Goal: Task Accomplishment & Management: Use online tool/utility

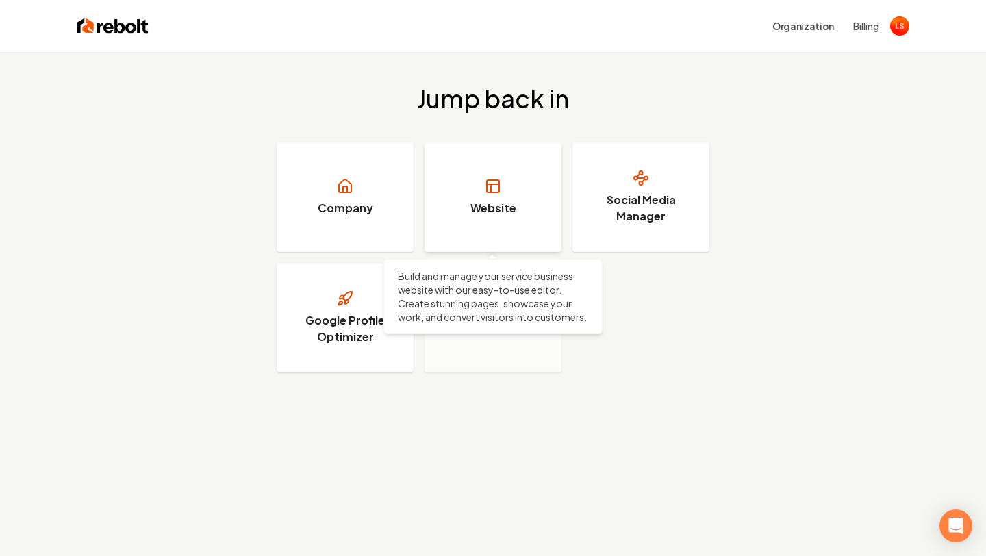
click at [512, 231] on link "Website" at bounding box center [492, 197] width 137 height 110
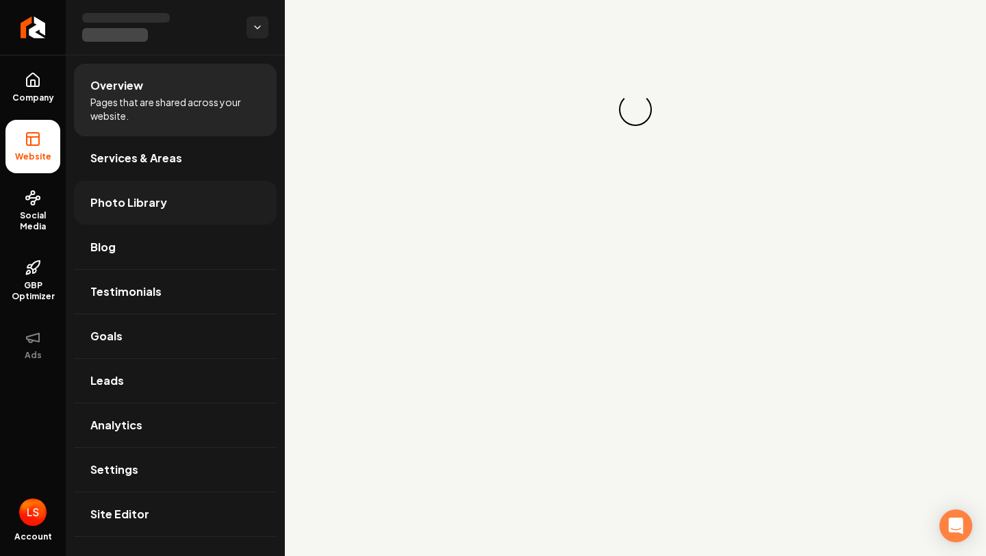
click at [146, 203] on span "Photo Library" at bounding box center [128, 202] width 77 height 16
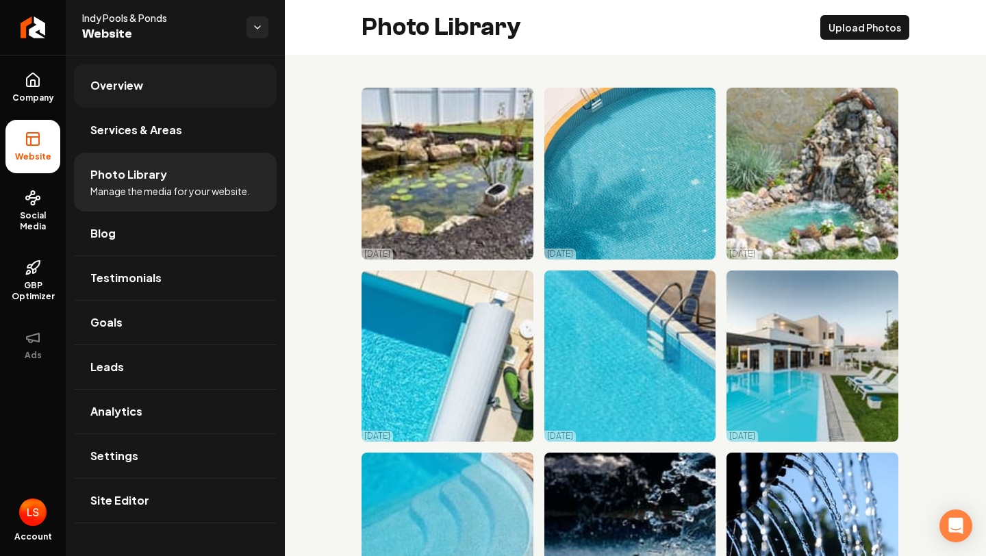
click at [148, 80] on link "Overview" at bounding box center [175, 86] width 203 height 44
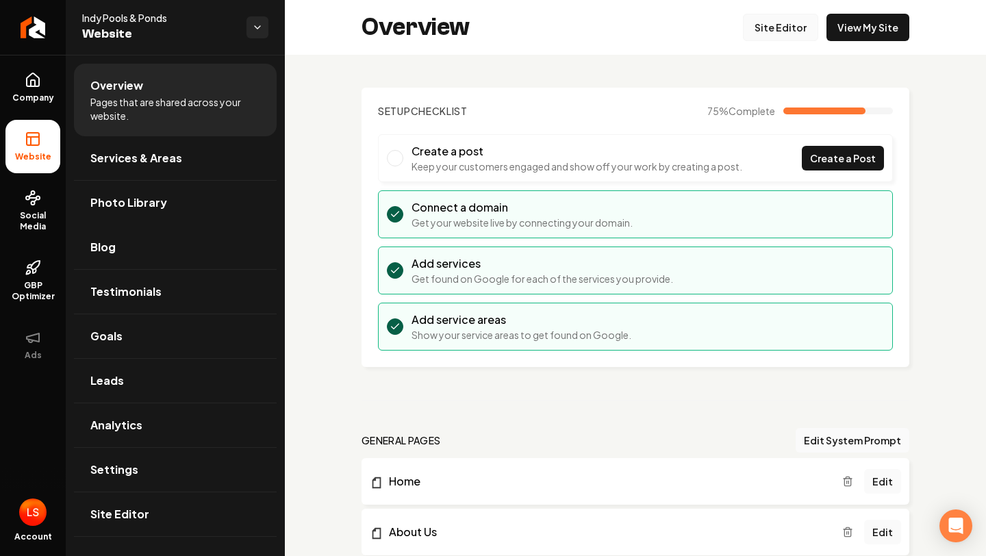
click at [782, 20] on link "Site Editor" at bounding box center [780, 27] width 75 height 27
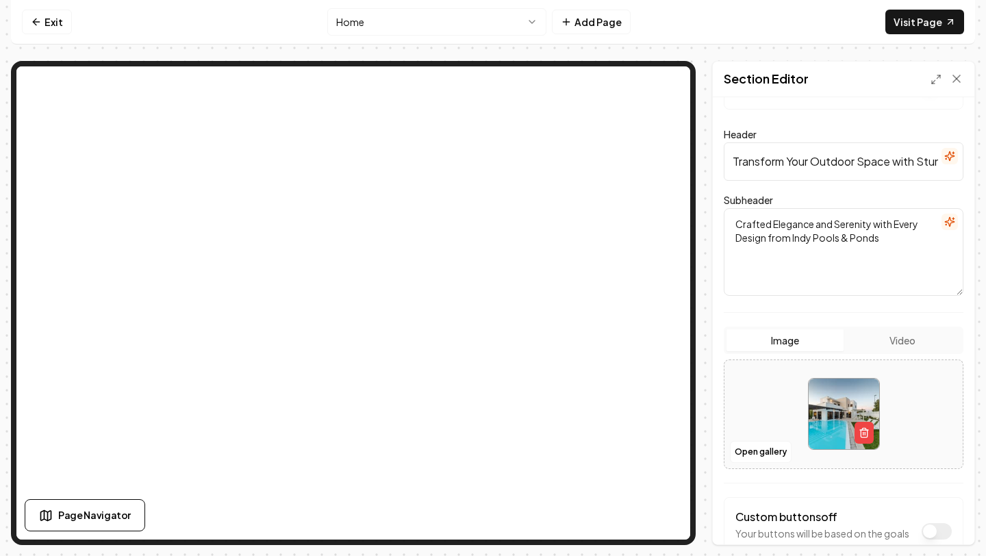
scroll to position [82, 0]
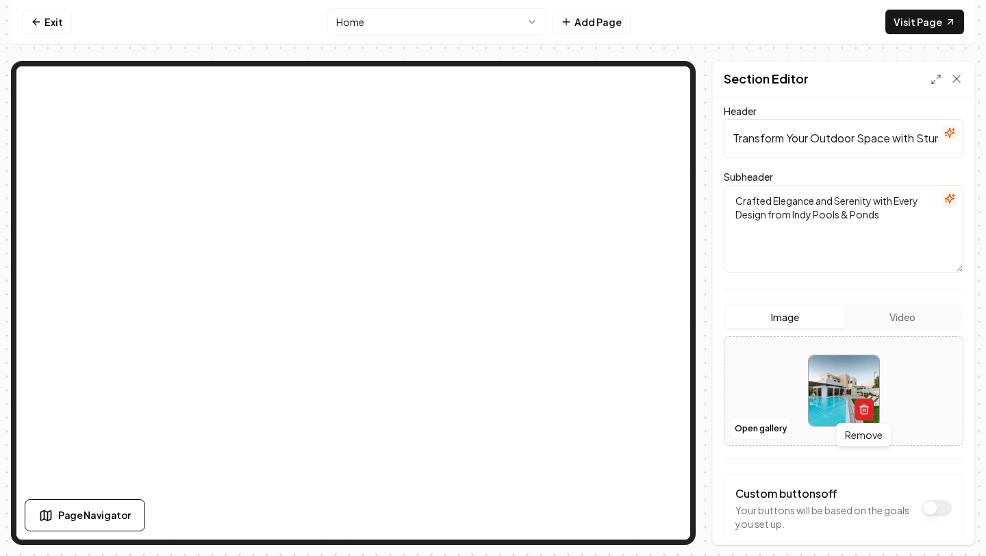
click at [862, 407] on icon "button" at bounding box center [863, 409] width 11 height 11
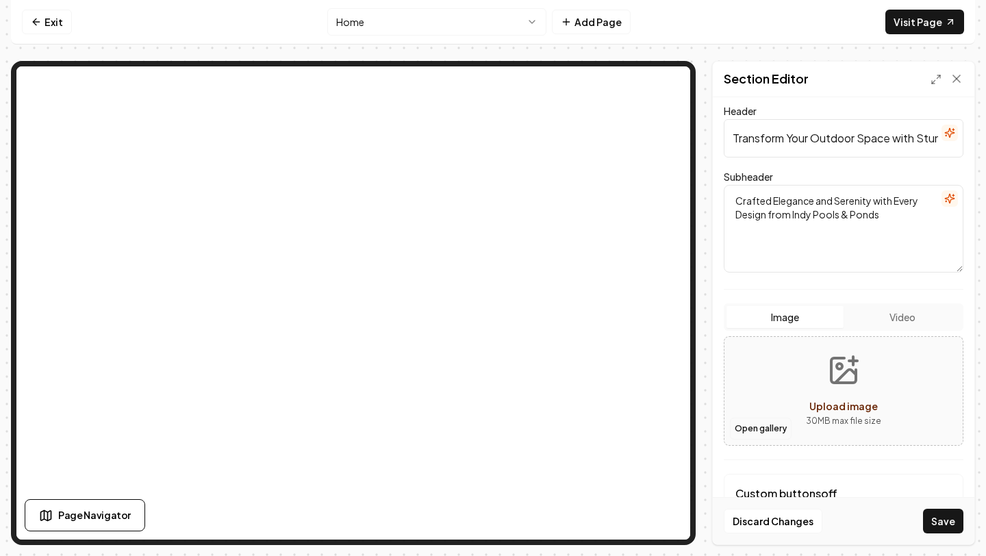
click at [765, 427] on button "Open gallery" at bounding box center [761, 428] width 62 height 22
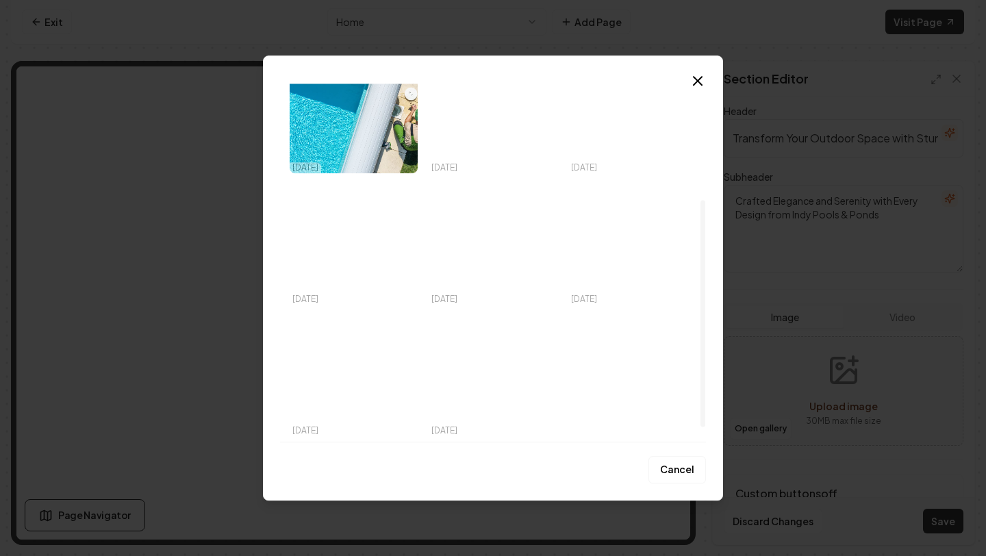
scroll to position [0, 0]
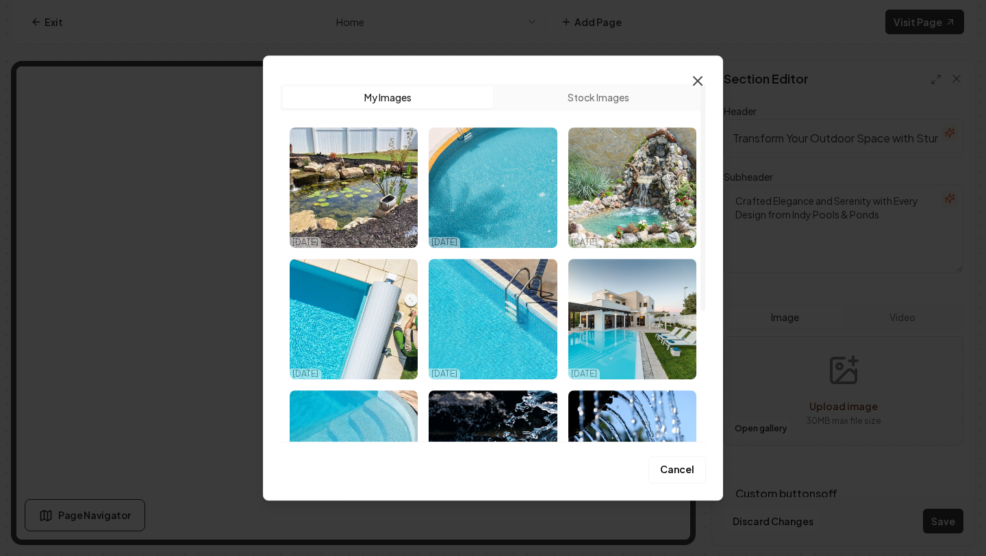
click at [689, 84] on icon "button" at bounding box center [697, 81] width 16 height 16
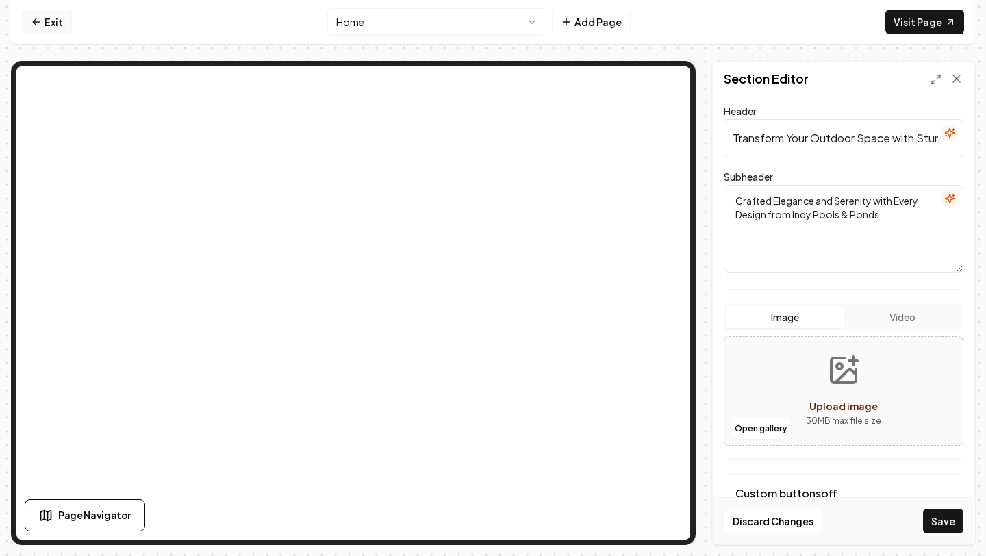
click at [51, 12] on link "Exit" at bounding box center [47, 22] width 50 height 25
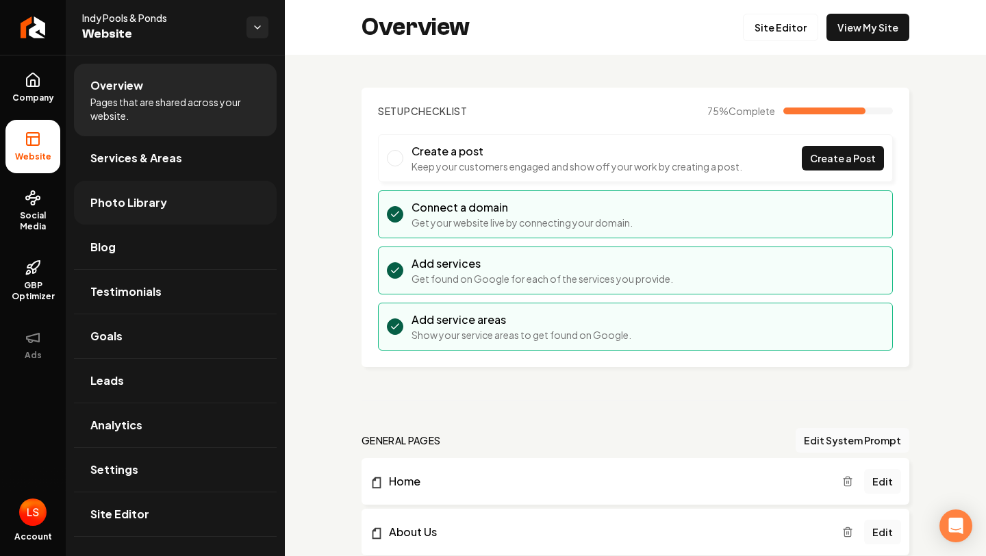
click at [161, 218] on link "Photo Library" at bounding box center [175, 203] width 203 height 44
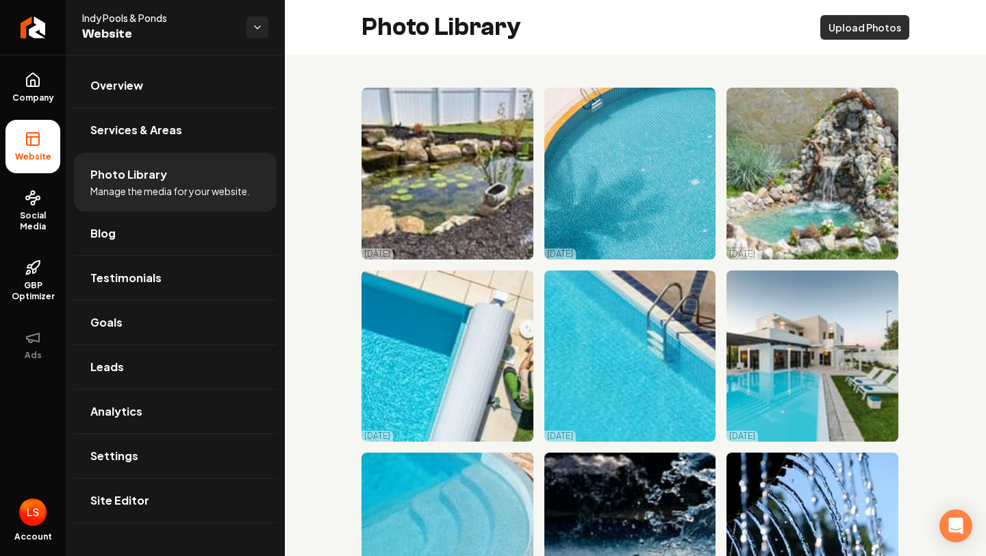
click at [861, 30] on button "Upload Photos" at bounding box center [864, 27] width 89 height 25
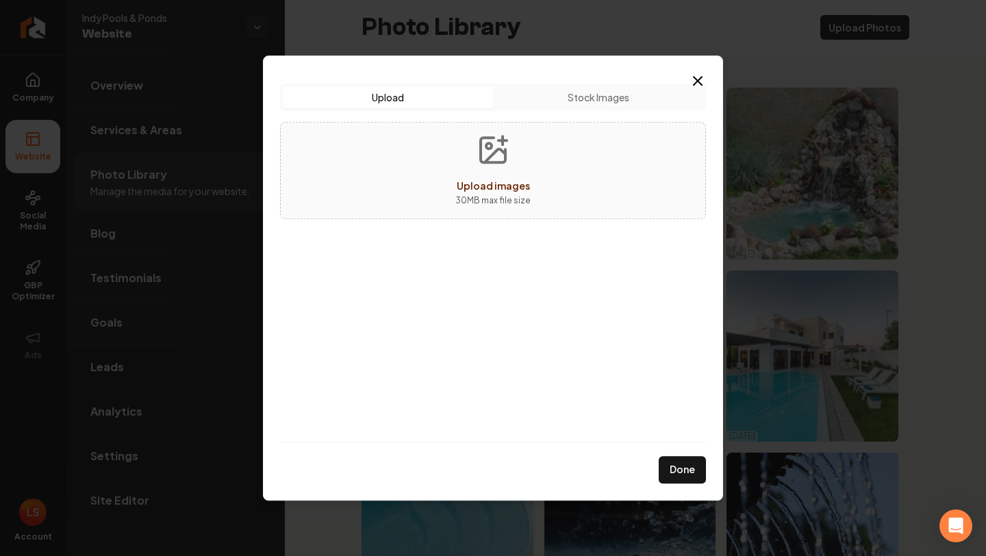
click at [544, 186] on div "Upload images 30 MB max file size" at bounding box center [493, 170] width 426 height 97
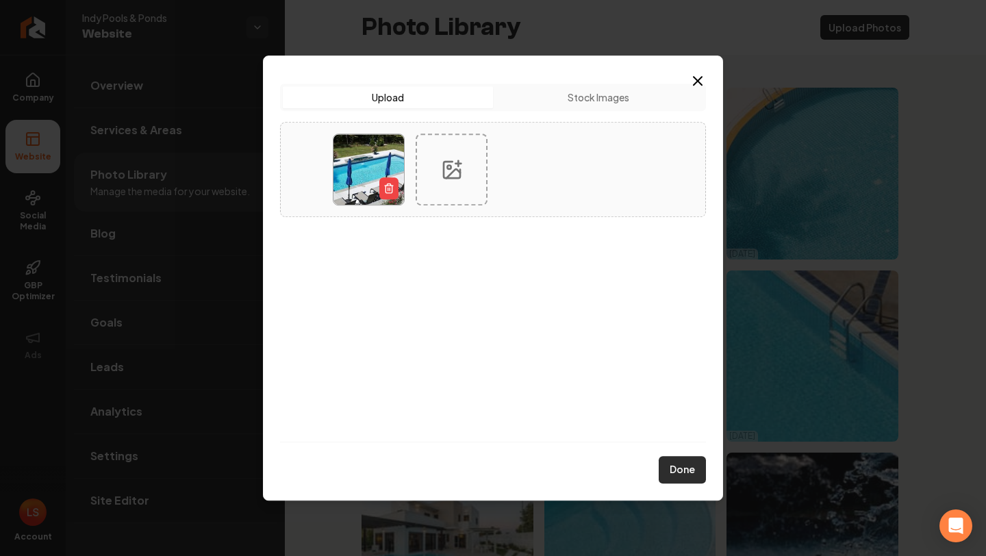
click at [682, 475] on button "Done" at bounding box center [681, 469] width 47 height 27
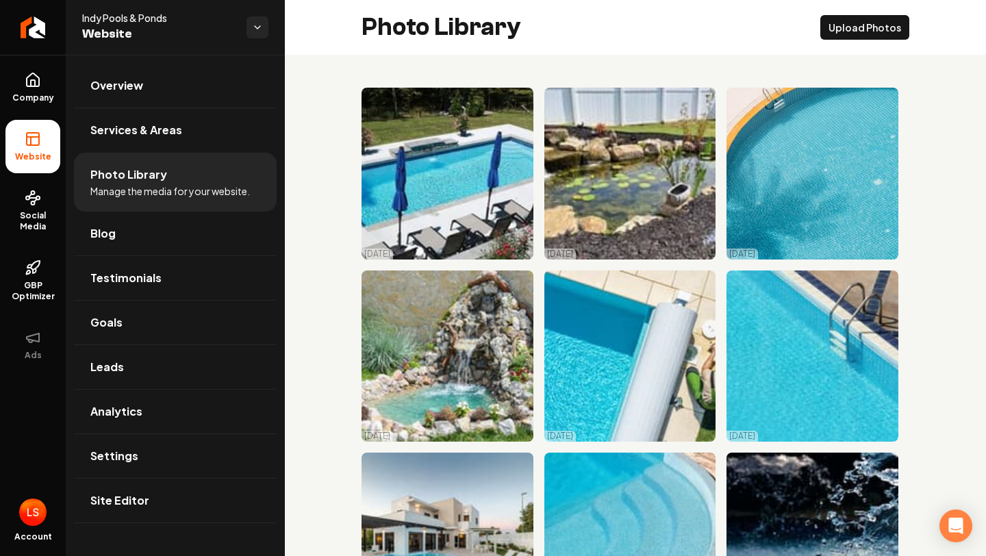
click at [128, 171] on span "Photo Library" at bounding box center [128, 174] width 77 height 16
click at [178, 77] on link "Overview" at bounding box center [175, 86] width 203 height 44
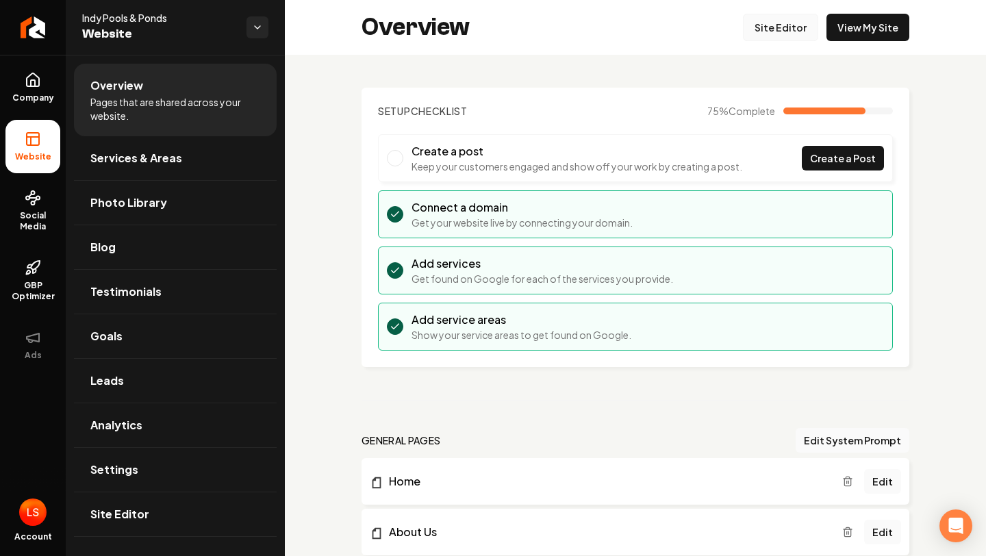
click at [783, 24] on link "Site Editor" at bounding box center [780, 27] width 75 height 27
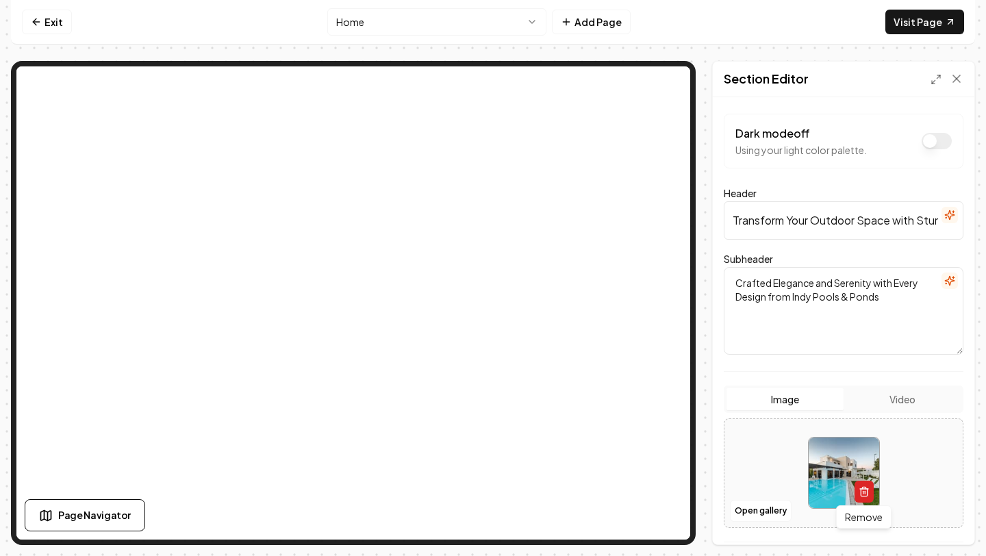
click at [865, 493] on icon "button" at bounding box center [863, 491] width 11 height 11
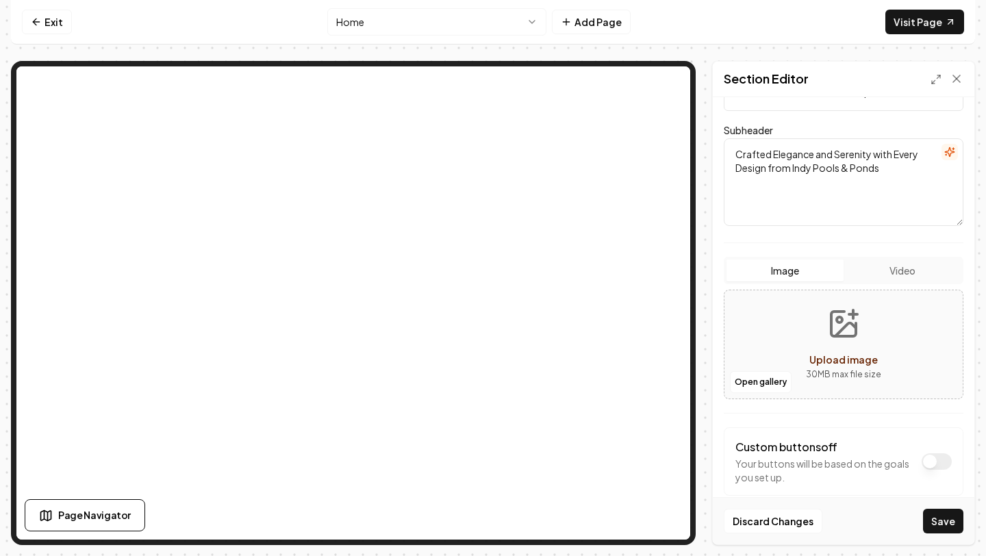
scroll to position [151, 0]
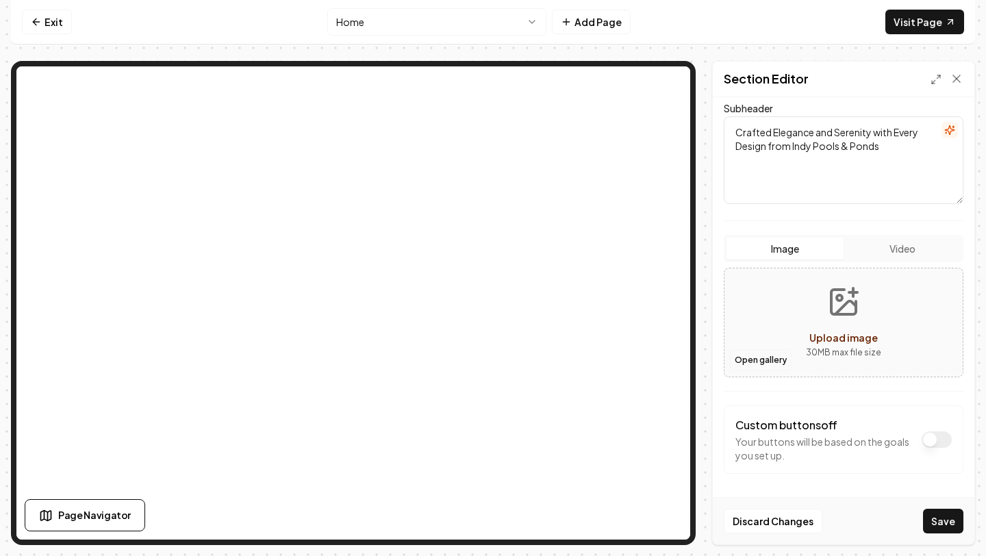
click at [760, 362] on button "Open gallery" at bounding box center [761, 360] width 62 height 22
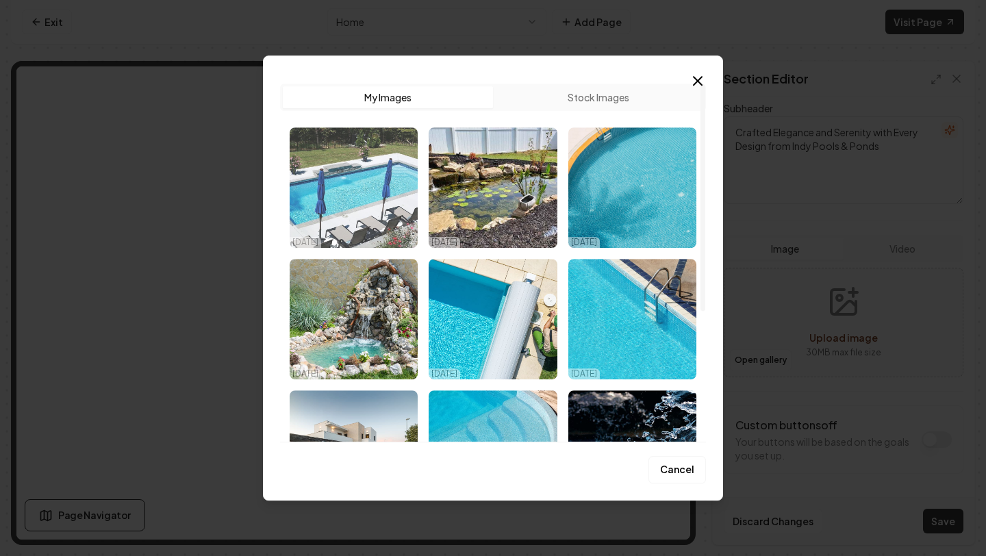
click at [350, 207] on img "Select image image_68d9def95c7cd75eb885826e.JPG" at bounding box center [353, 187] width 128 height 120
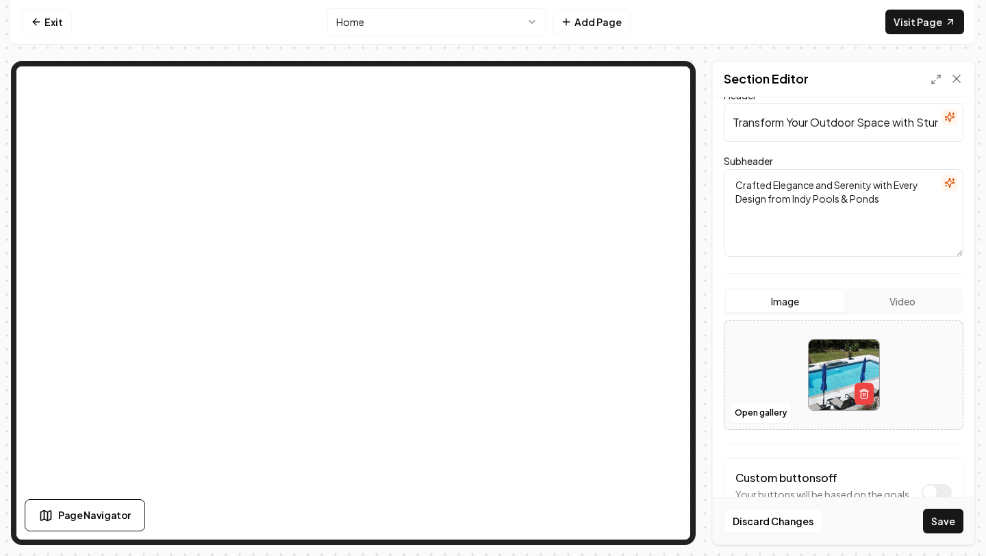
scroll to position [94, 0]
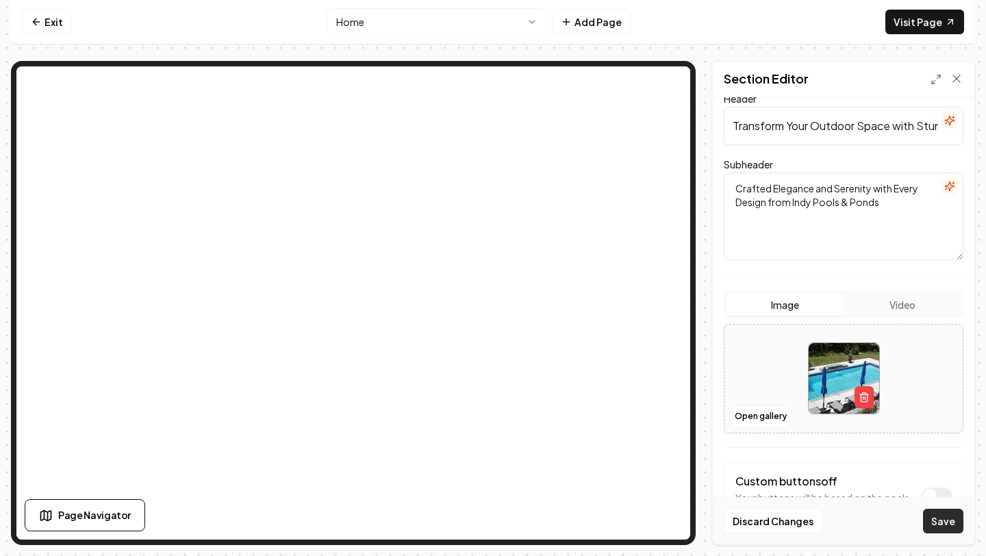
click at [940, 517] on button "Save" at bounding box center [943, 521] width 40 height 25
click at [786, 272] on form "Dark mode off Using your light color palette. Header Transform Your Outdoor Spa…" at bounding box center [843, 301] width 240 height 565
click at [910, 16] on link "Visit Page" at bounding box center [924, 22] width 79 height 25
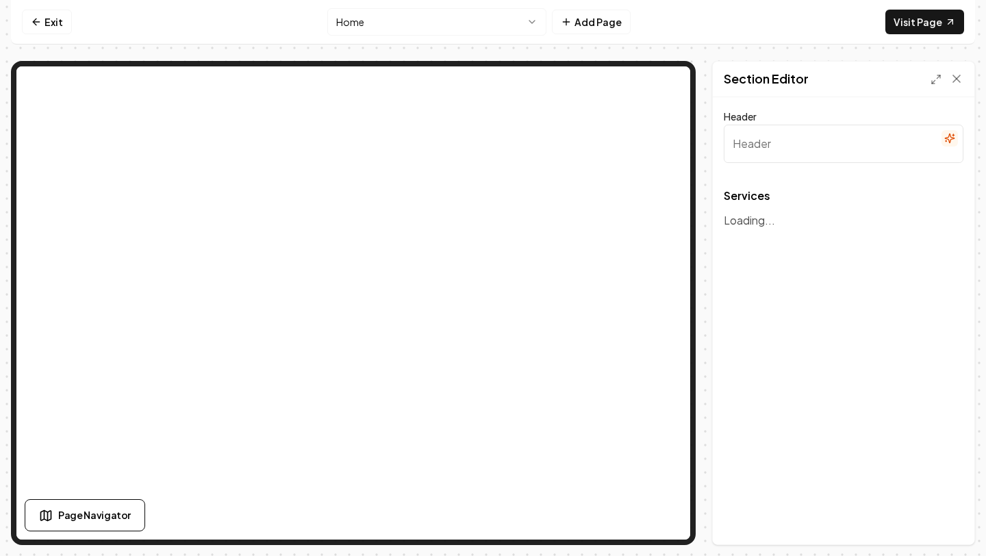
type input "Our Expert Water Feature Services"
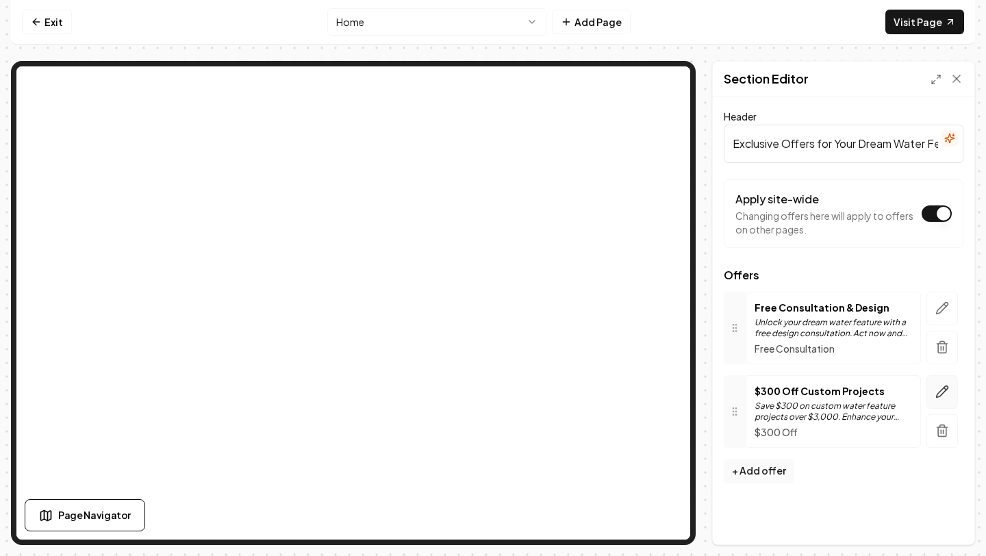
click at [944, 391] on icon "button" at bounding box center [942, 392] width 12 height 12
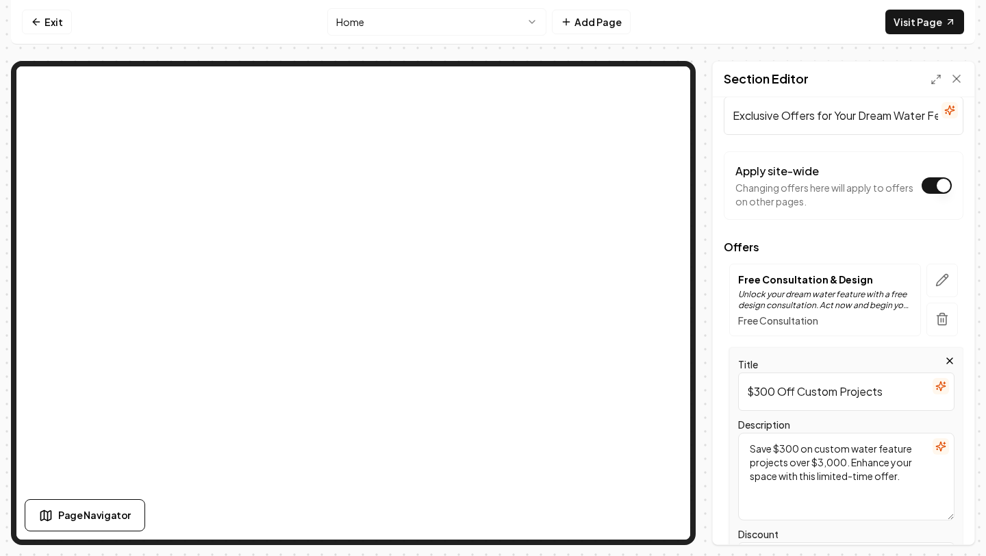
scroll to position [34, 0]
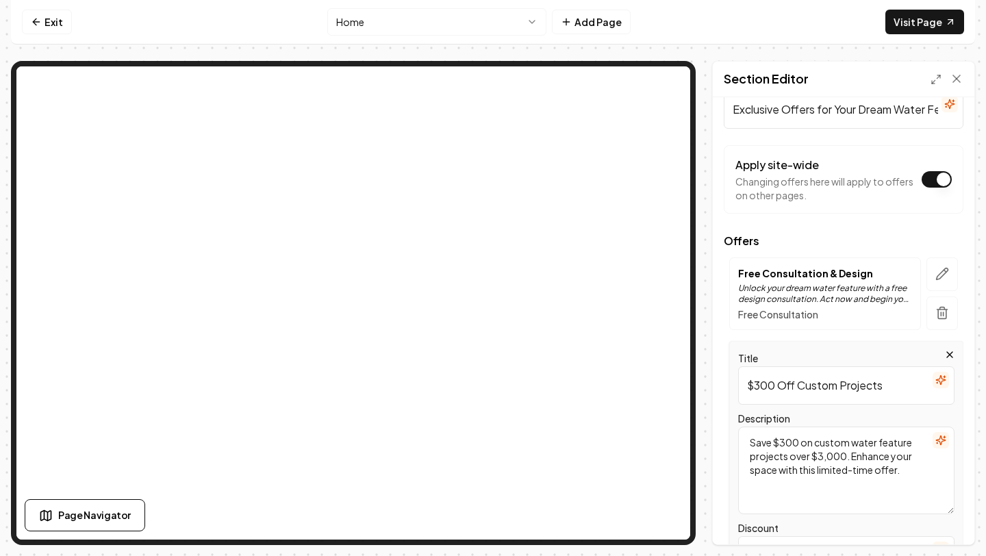
click at [776, 386] on input "$300 Off Custom Projects" at bounding box center [846, 385] width 216 height 38
type input "$500 Off Custom Projects"
click at [802, 413] on div "Description Save $300 on custom water feature projects over $3,000. Enhance you…" at bounding box center [846, 462] width 216 height 104
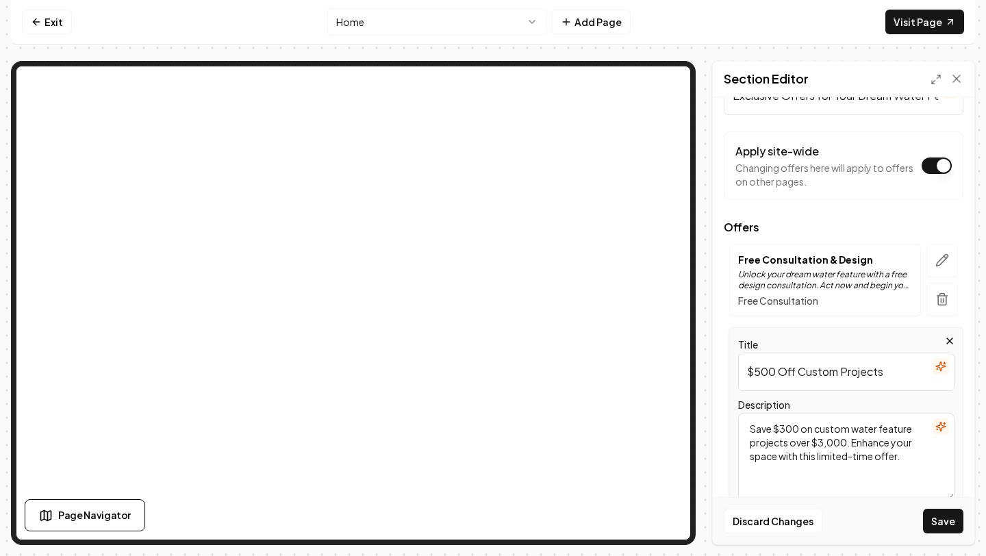
click at [798, 430] on textarea "Save $300 on custom water feature projects over $3,000. Enhance your space with…" at bounding box center [846, 457] width 216 height 88
type textarea "Save $500 on custom water feature projects over $3,000. Enhance your space with…"
click at [838, 400] on div "Description Save $500 on custom water feature projects over $3,000. Enhance you…" at bounding box center [846, 448] width 216 height 104
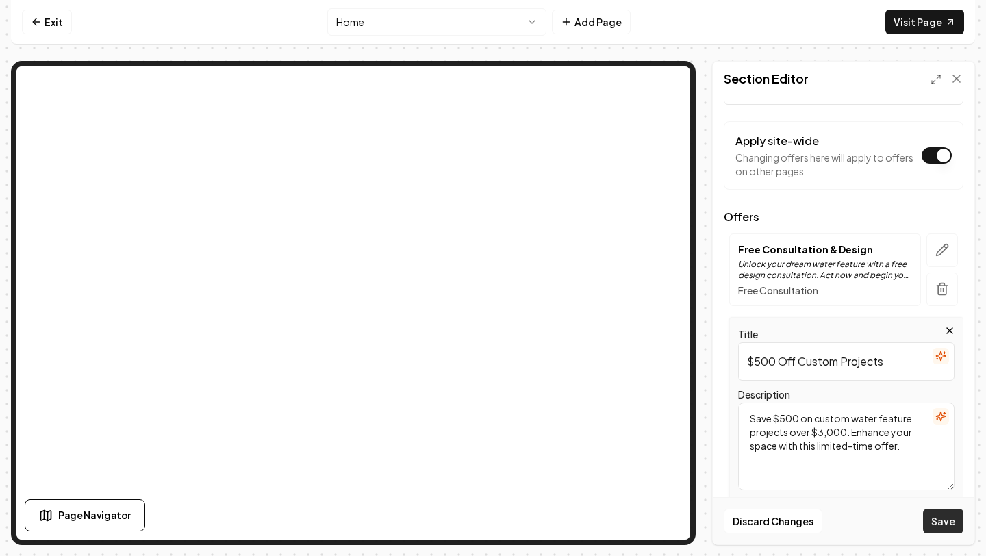
click at [927, 518] on button "Save" at bounding box center [943, 521] width 40 height 25
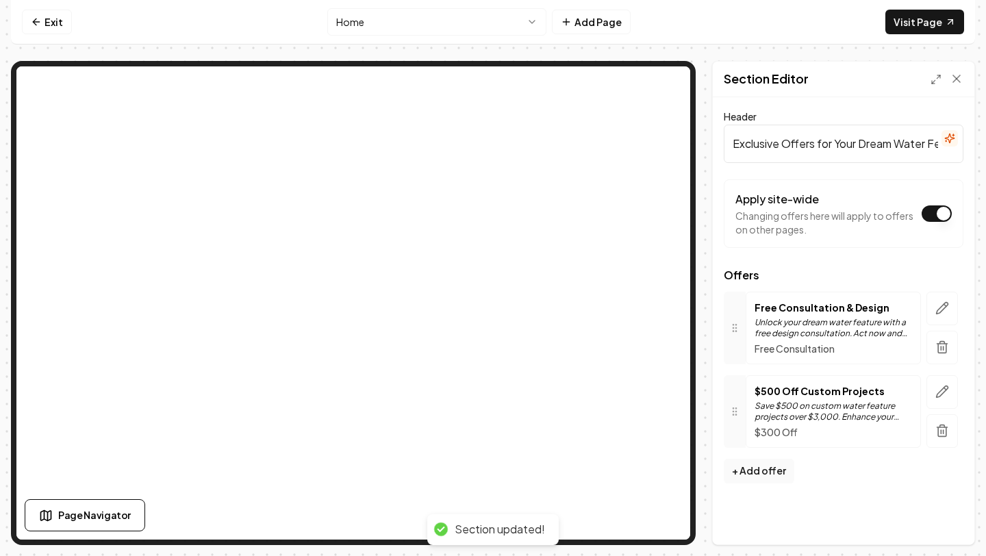
scroll to position [0, 0]
click at [45, 18] on link "Exit" at bounding box center [47, 22] width 50 height 25
